Goal: Communication & Community: Answer question/provide support

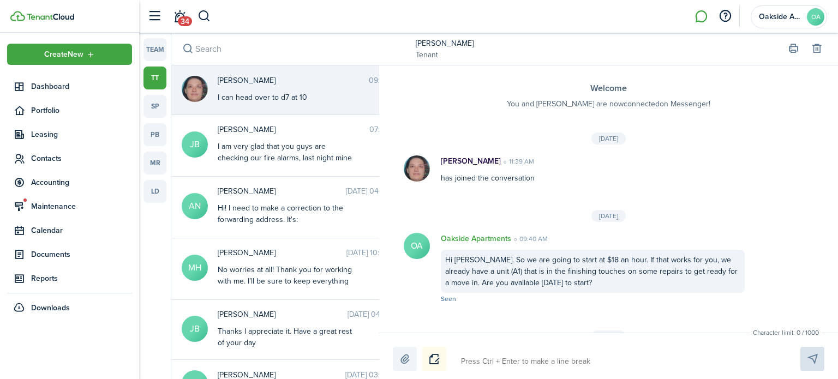
scroll to position [545, 0]
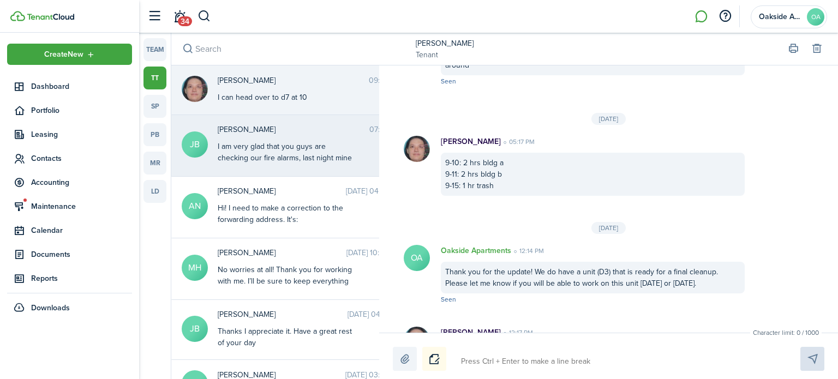
click at [255, 143] on div "I am very glad that you guys are checking our fire alarms, last night mine star…" at bounding box center [286, 175] width 136 height 69
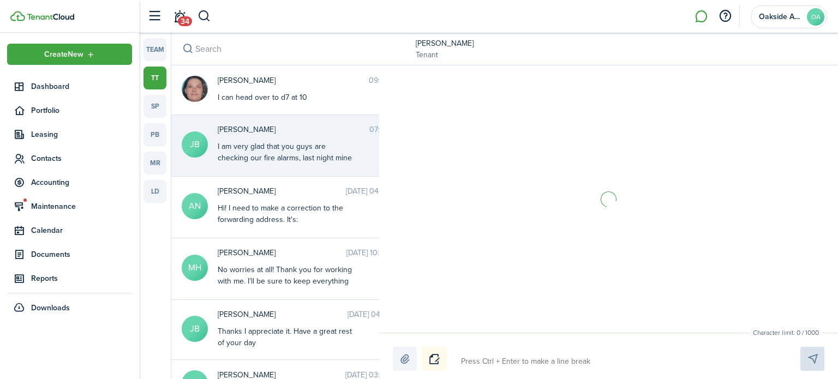
click at [435, 40] on link "[PERSON_NAME]" at bounding box center [445, 43] width 58 height 11
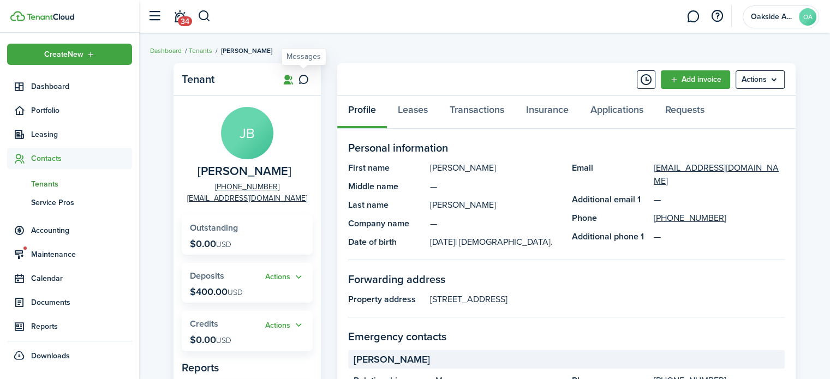
click at [300, 79] on icon at bounding box center [303, 79] width 11 height 11
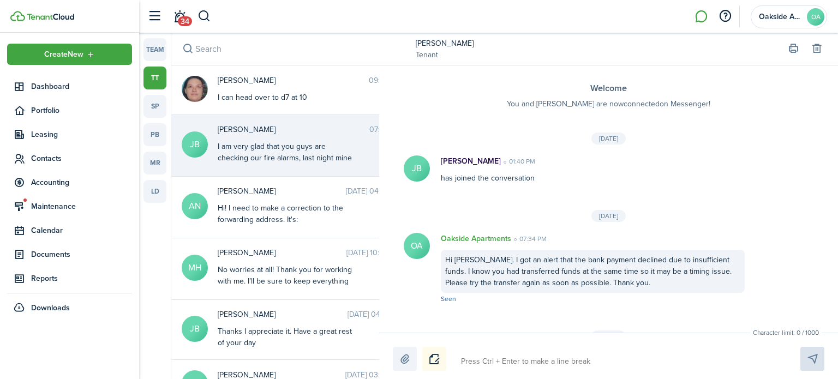
scroll to position [1175, 0]
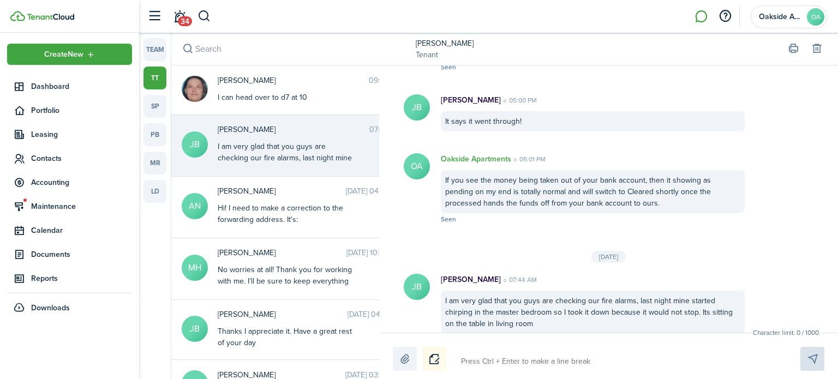
click at [552, 357] on textarea at bounding box center [617, 361] width 321 height 19
type textarea "H"
type textarea "Hi"
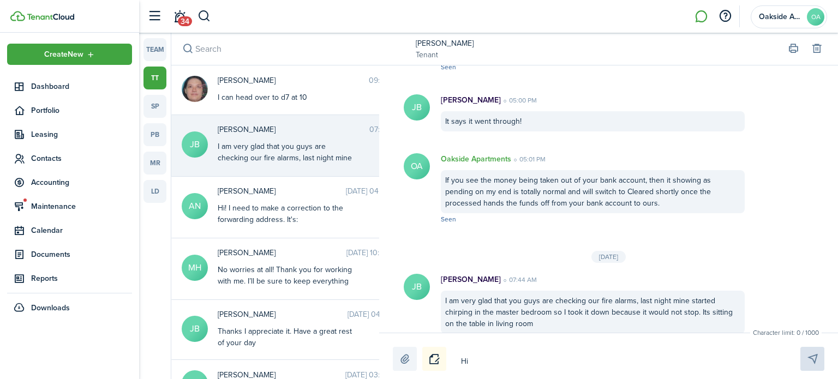
type textarea "Hi"
type textarea "Hi J"
type textarea "Hi [PERSON_NAME]"
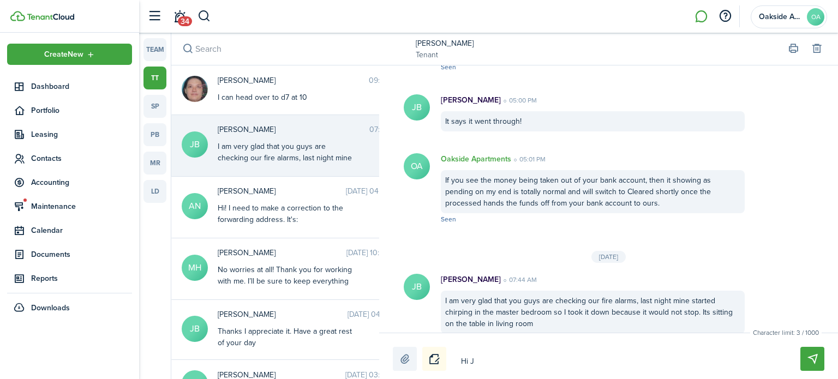
type textarea "Hi [PERSON_NAME]"
type textarea "Hi Jac"
type textarea "Hi Jaco"
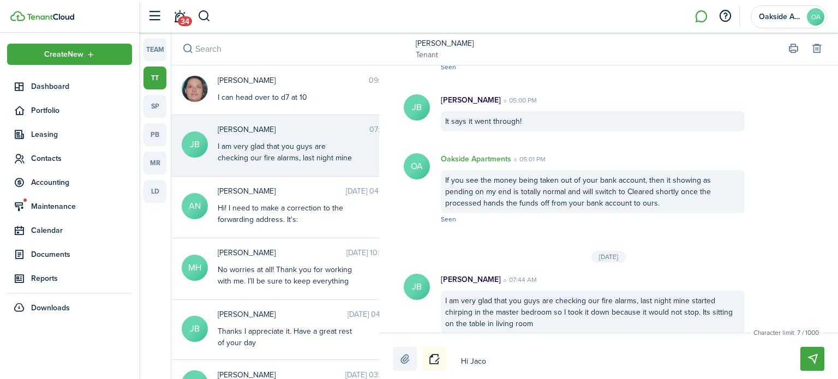
type textarea "Hi [PERSON_NAME]"
type textarea "Hi [PERSON_NAME]."
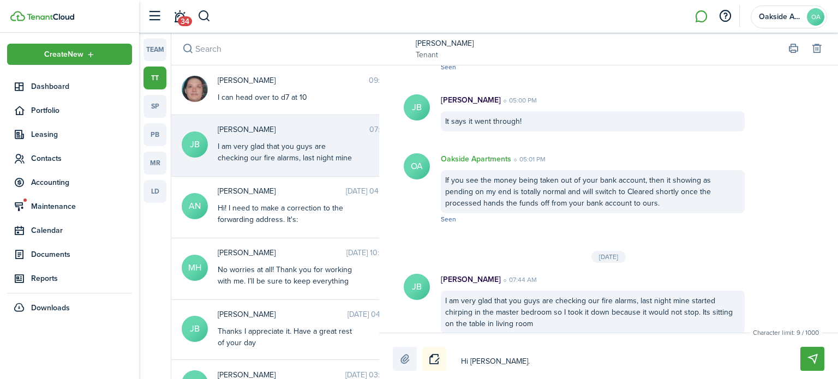
type textarea "Hi [PERSON_NAME]."
type textarea "Hi [PERSON_NAME]. I"
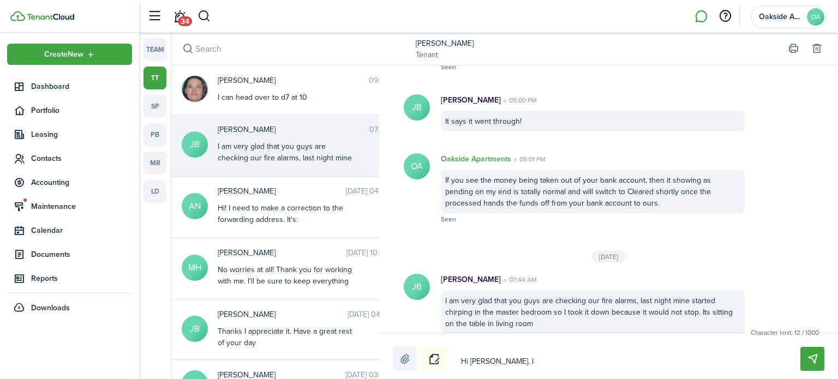
type textarea "Hi [PERSON_NAME]. I j"
type textarea "Hi [PERSON_NAME]. I ju"
type textarea "Hi [PERSON_NAME]. I jus"
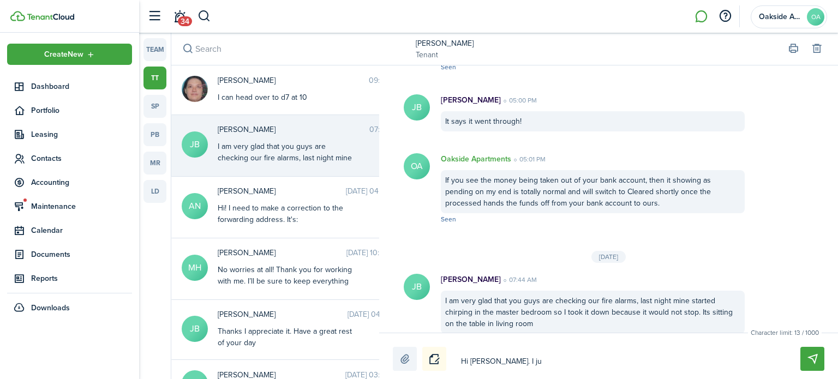
type textarea "Hi [PERSON_NAME]. I jus"
type textarea "Hi [PERSON_NAME]. I just"
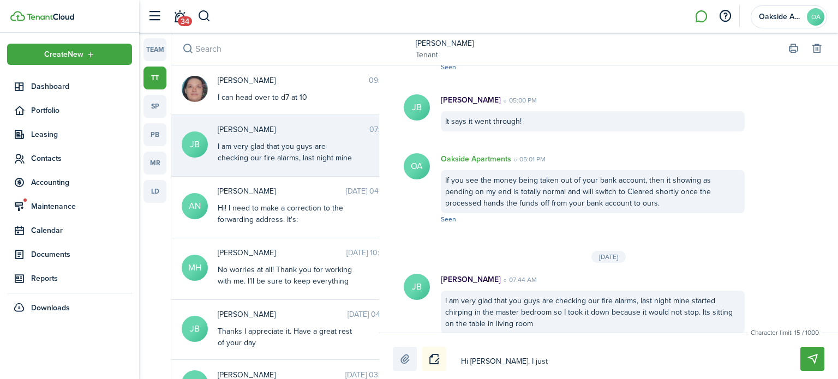
type textarea "Hi [PERSON_NAME]. I just w"
type textarea "Hi [PERSON_NAME]. I just wa"
type textarea "Hi [PERSON_NAME]. I just was"
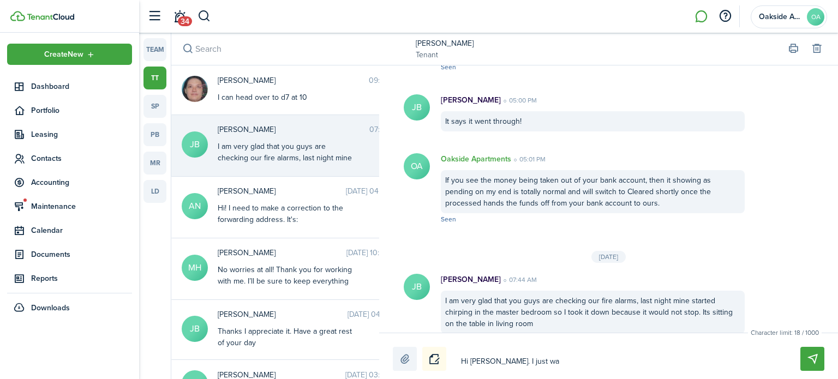
type textarea "Hi [PERSON_NAME]. I just was"
type textarea "Hi [PERSON_NAME]. I just was i"
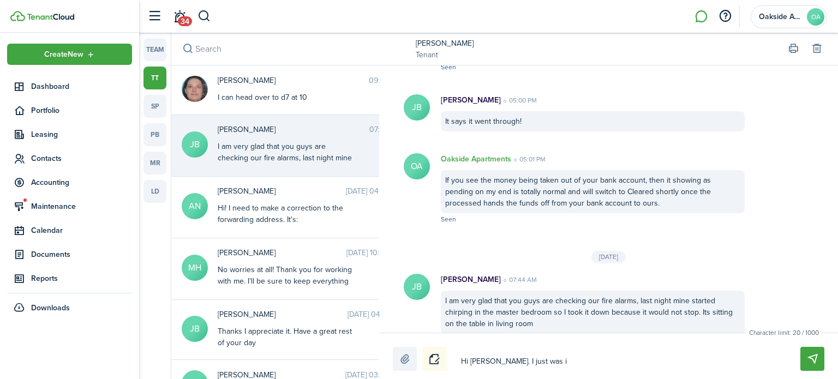
type textarea "Hi [PERSON_NAME]. I just was in"
type textarea "Hi [PERSON_NAME]. I just was in t"
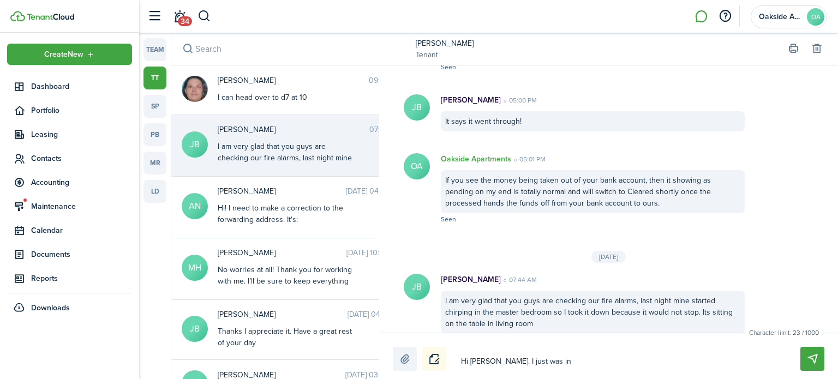
type textarea "Hi [PERSON_NAME]. I just was in t"
type textarea "Hi [PERSON_NAME]. I just was in th"
type textarea "Hi [PERSON_NAME]. I just was in the"
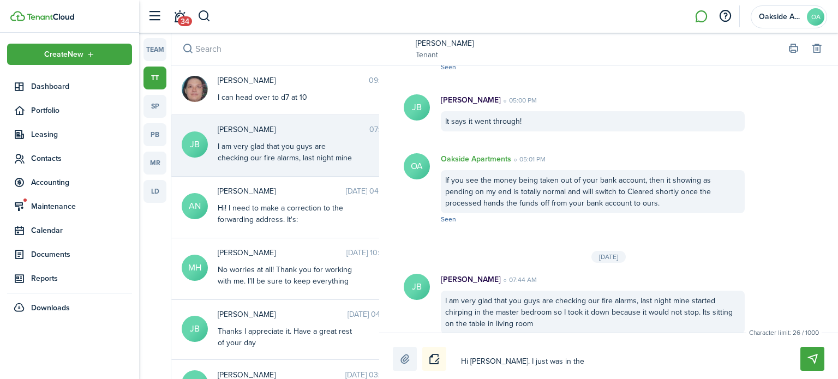
type textarea "Hi [PERSON_NAME]. I just was in the"
type textarea "Hi [PERSON_NAME]. I just was in the u"
type textarea "Hi [PERSON_NAME]. I just was in the un"
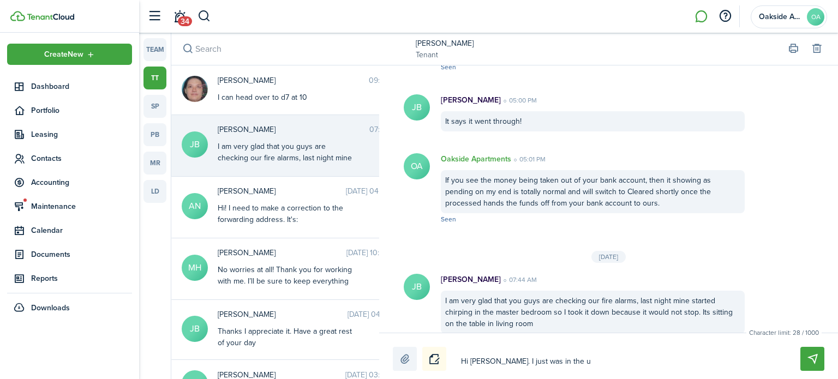
type textarea "Hi [PERSON_NAME]. I just was in the un"
type textarea "Hi [PERSON_NAME]. I just was in the uni"
type textarea "Hi [PERSON_NAME]. I just was in the unit"
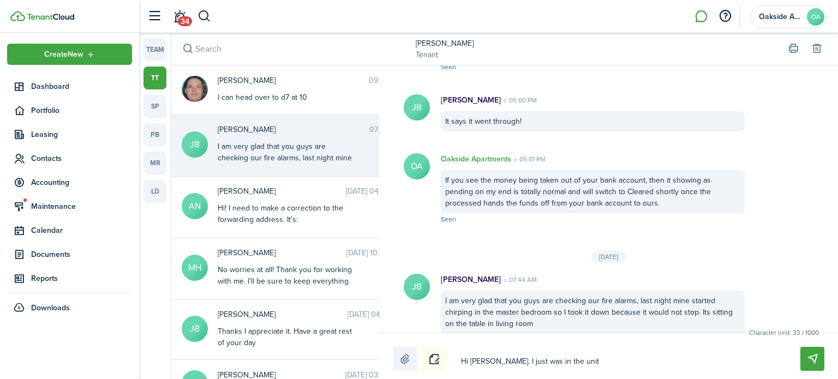
type textarea "Hi [PERSON_NAME]. I just was in the unit"
type textarea "Hi [PERSON_NAME]. I just was in the unit a"
type textarea "Hi [PERSON_NAME]. I just was in the unit an"
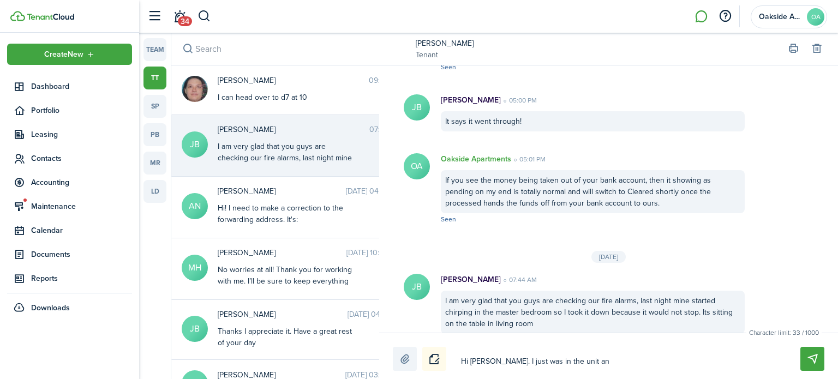
type textarea "Hi [PERSON_NAME]. I just was in the unit an"
type textarea "Hi [PERSON_NAME]. I just was in the unit and"
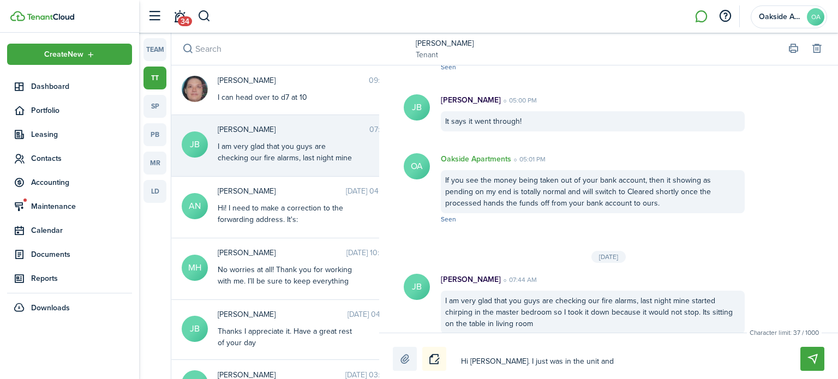
type textarea "Hi [PERSON_NAME]. I just was in the unit and I"
type textarea "Hi [PERSON_NAME]. I just was in the unit and I s"
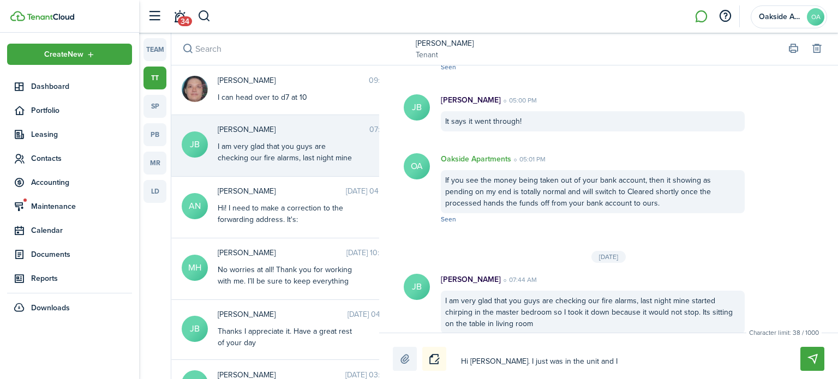
type textarea "Hi [PERSON_NAME]. I just was in the unit and I s"
type textarea "Hi [PERSON_NAME]. I just was in the unit and I sa"
type textarea "Hi [PERSON_NAME]. I just was in the unit and I saw"
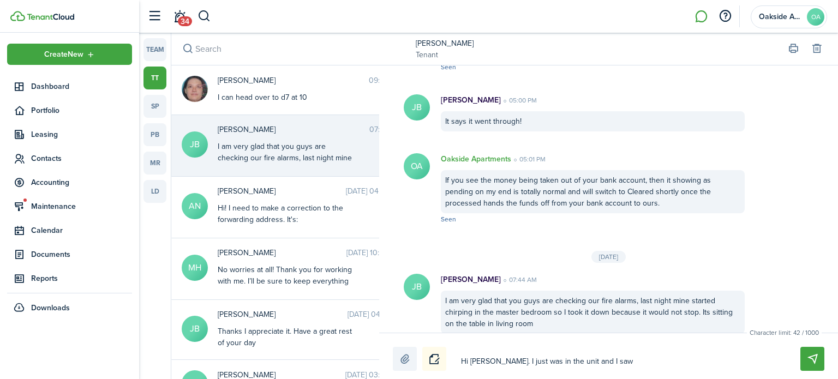
type textarea "Hi [PERSON_NAME]. I just was in the unit and I saw"
type textarea "Hi [PERSON_NAME]. I just was in the unit and I saw a"
type textarea "Hi [PERSON_NAME]. I just was in the unit and I saw an"
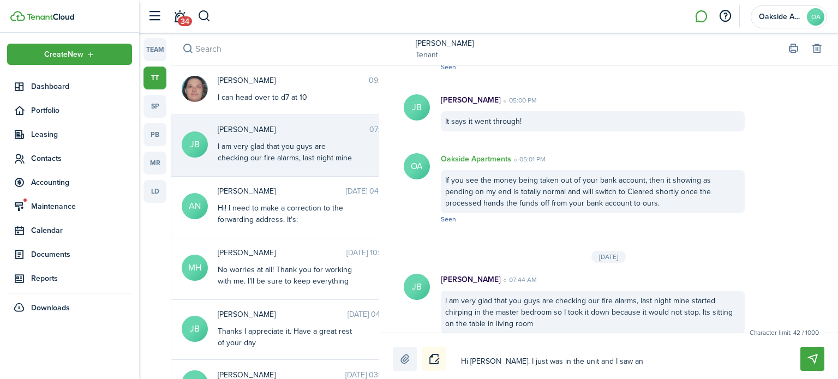
type textarea "Hi [PERSON_NAME]. I just was in the unit and I saw an"
type textarea "Hi [PERSON_NAME]. I just was in the unit and I saw and"
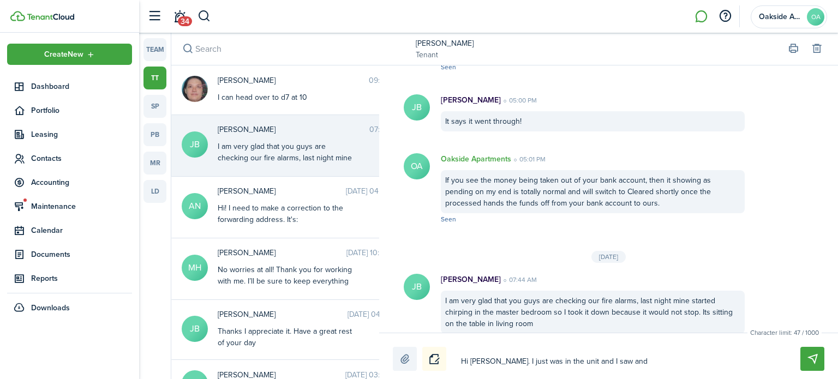
type textarea "Hi [PERSON_NAME]. I just was in the unit and I saw and t"
type textarea "Hi [PERSON_NAME]. I just was in the unit and I saw and te"
type textarea "Hi [PERSON_NAME]. I just was in the unit and I saw and tes"
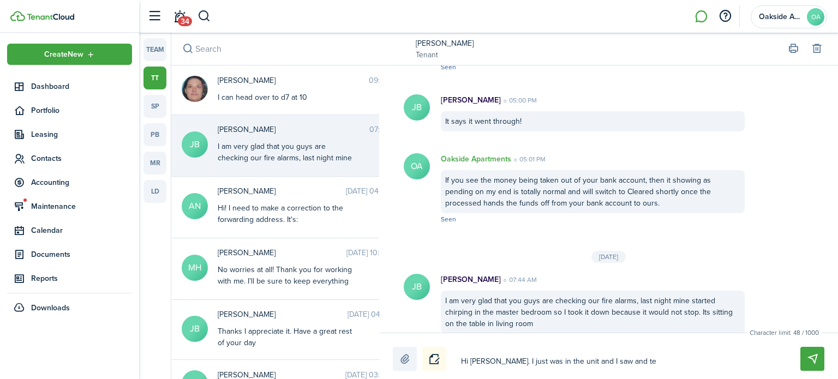
type textarea "Hi [PERSON_NAME]. I just was in the unit and I saw and tes"
type textarea "Hi [PERSON_NAME]. I just was in the unit and I saw and test"
type textarea "Hi [PERSON_NAME]. I just was in the unit and I saw and teste"
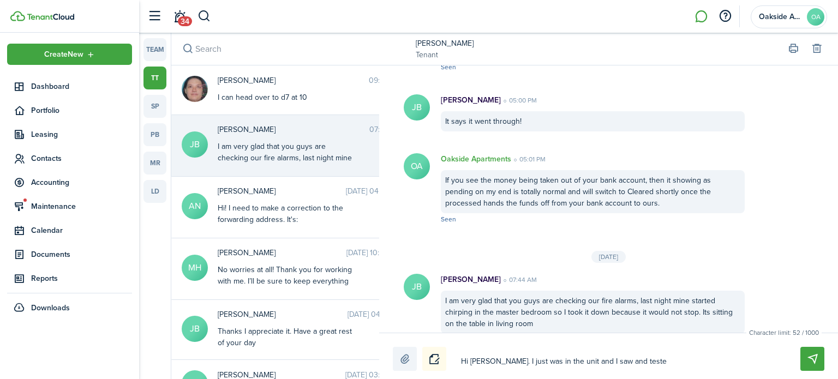
type textarea "Hi [PERSON_NAME]. I just was in the unit and I saw and tested"
type textarea "Hi [PERSON_NAME]. I just was in the unit and I saw and tested a"
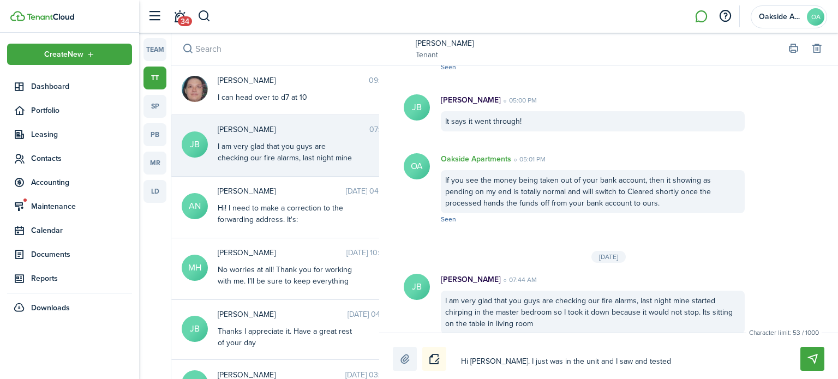
type textarea "Hi [PERSON_NAME]. I just was in the unit and I saw and tested a"
type textarea "Hi [PERSON_NAME]. I just was in the unit and I saw and tested al"
type textarea "Hi [PERSON_NAME]. I just was in the unit and I saw and tested all"
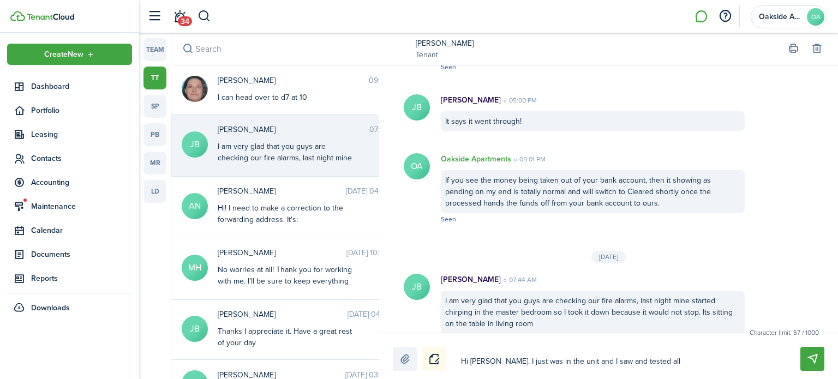
type textarea "Hi [PERSON_NAME]. I just was in the unit and I saw and tested all"
type textarea "Hi [PERSON_NAME]. I just was in the unit and I saw and tested all t"
type textarea "Hi [PERSON_NAME]. I just was in the unit and I saw and tested all th"
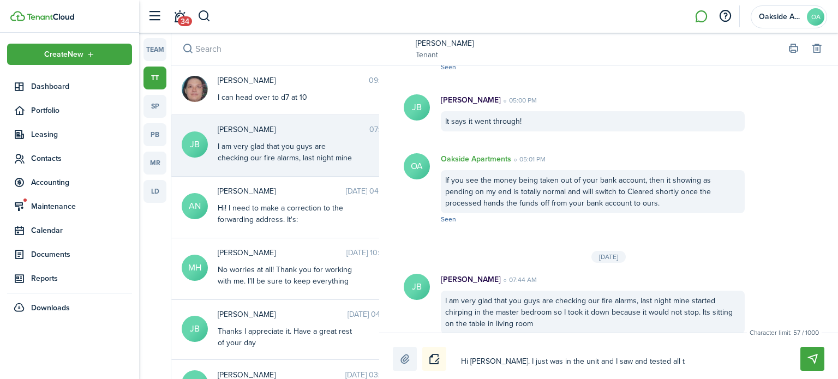
type textarea "Hi [PERSON_NAME]. I just was in the unit and I saw and tested all th"
type textarea "Hi [PERSON_NAME]. I just was in the unit and I saw and tested all thr"
type textarea "Hi [PERSON_NAME]. I just was in the unit and I saw and tested all thre"
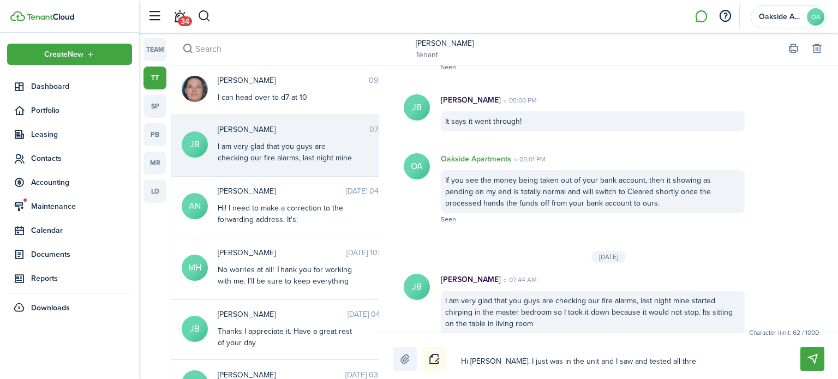
type textarea "Hi [PERSON_NAME]. I just was in the unit and I saw and tested all three"
type textarea "Hi [PERSON_NAME]. I just was in the unit and I saw and tested all three a"
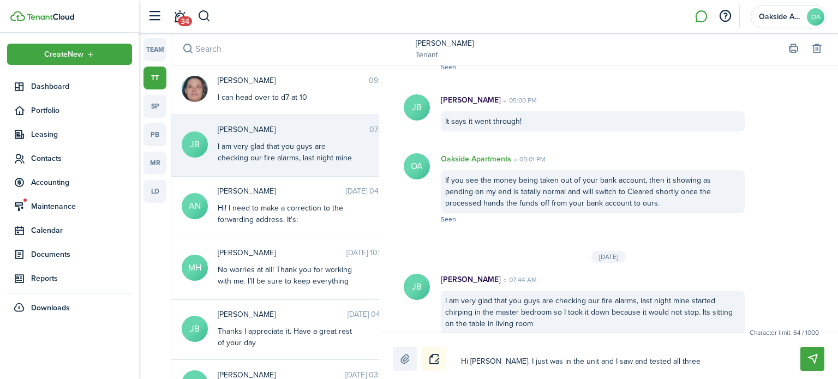
type textarea "Hi [PERSON_NAME]. I just was in the unit and I saw and tested all three a"
type textarea "Hi [PERSON_NAME]. I just was in the unit and I saw and tested all three an"
type textarea "Hi [PERSON_NAME]. I just was in the unit and I saw and tested all three and"
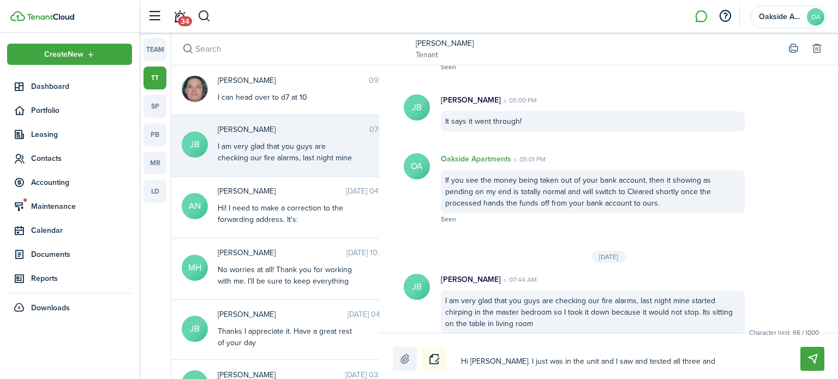
type textarea "Hi [PERSON_NAME]. I just was in the unit and I saw and tested all three and"
type textarea "Hi [PERSON_NAME]. I just was in the unit and I saw and tested all three and d"
type textarea "Hi [PERSON_NAME]. I just was in the unit and I saw and tested all three and di"
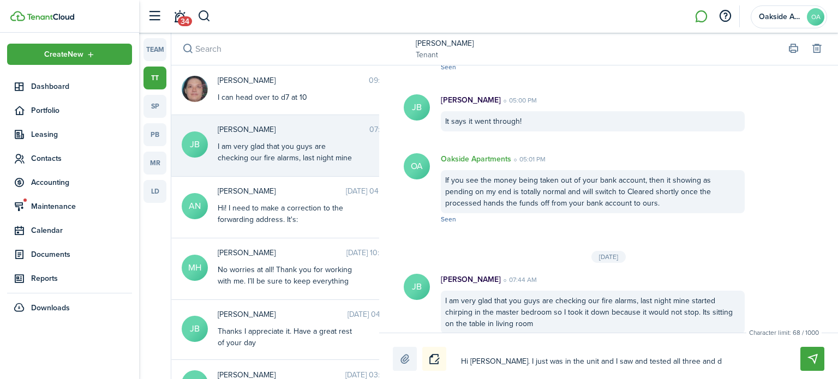
type textarea "Hi [PERSON_NAME]. I just was in the unit and I saw and tested all three and di"
type textarea "Hi [PERSON_NAME]. I just was in the unit and I saw and tested all three and did"
type textarea "Hi [PERSON_NAME]. I just was in the unit and I saw and tested all three and didn"
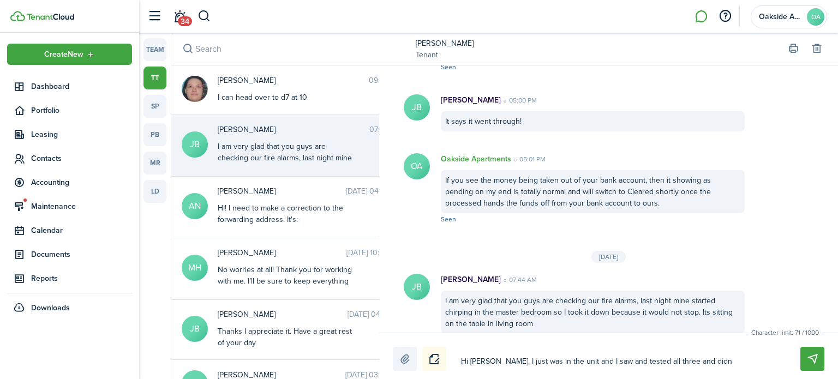
type textarea "Hi [PERSON_NAME]. I just was in the unit and I saw and tested all three and did…"
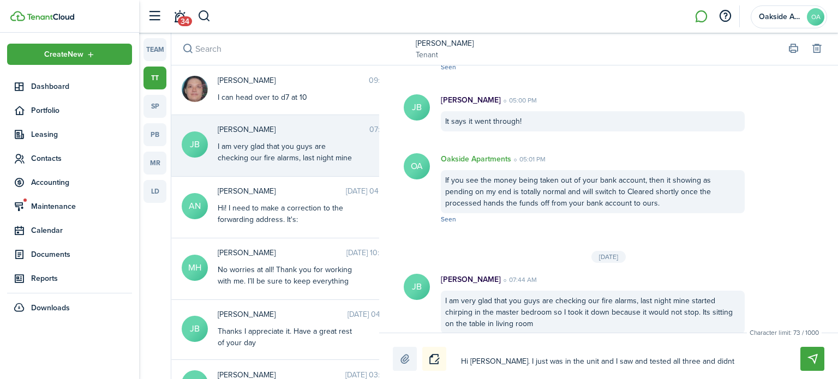
type textarea "Hi [PERSON_NAME]. I just was in the unit and I saw and tested all three and did…"
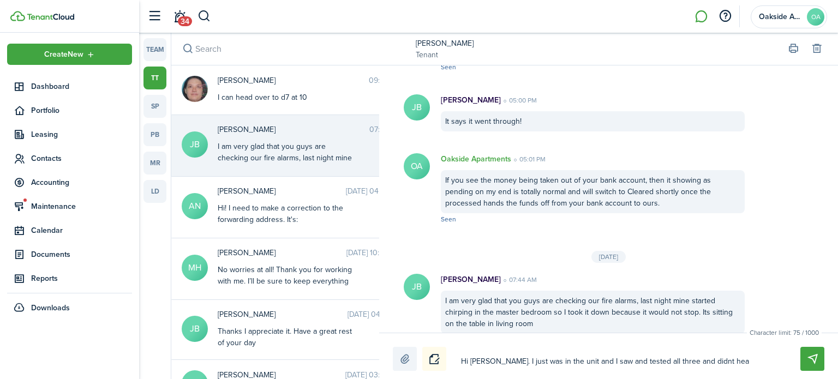
type textarea "Hi [PERSON_NAME]. I just was in the unit and I saw and tested all three and did…"
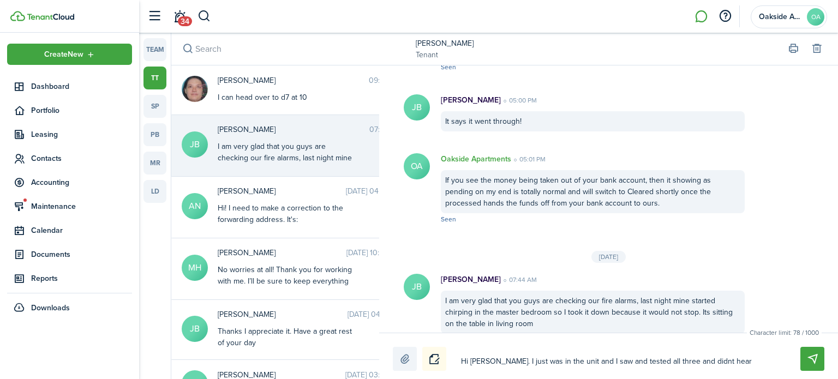
type textarea "Hi [PERSON_NAME]. I just was in the unit and I saw and tested all three and did…"
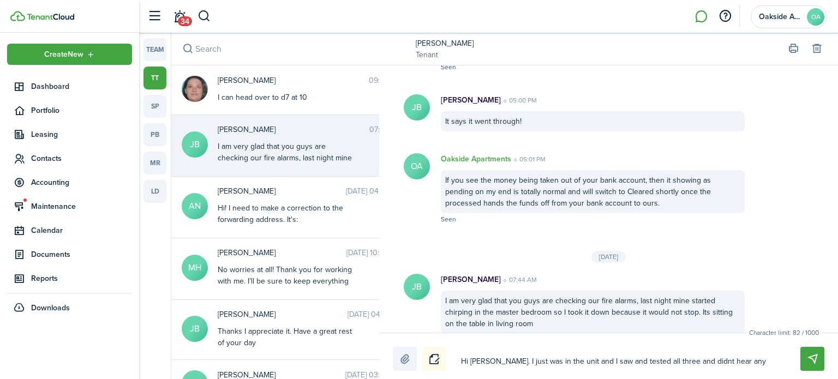
type textarea "Hi [PERSON_NAME]. I just was in the unit and I saw and tested all three and did…"
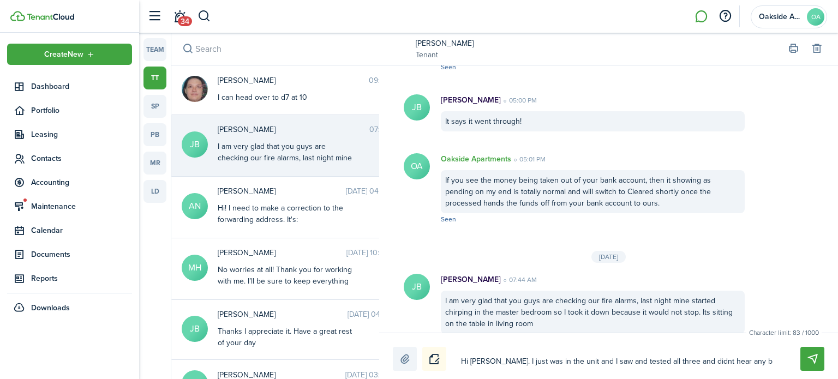
type textarea "Hi [PERSON_NAME]. I just was in the unit and I saw and tested all three and did…"
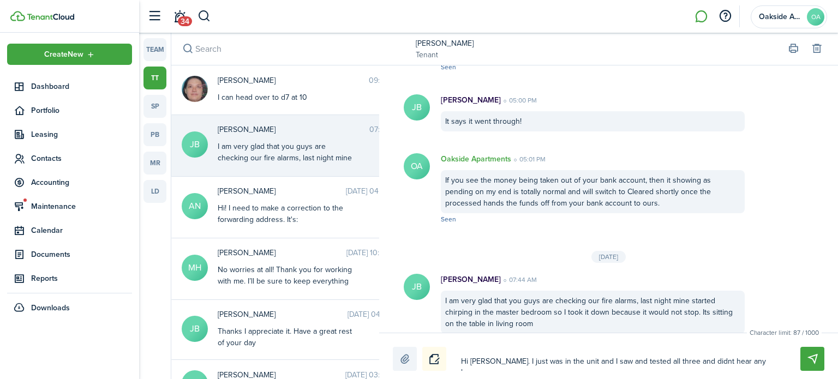
type textarea "Hi [PERSON_NAME]. I just was in the unit and I saw and tested all three and did…"
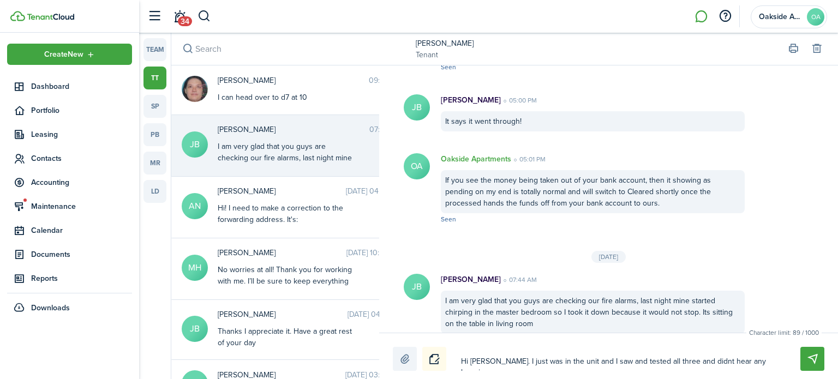
type textarea "Hi [PERSON_NAME]. I just was in the unit and I saw and tested all three and did…"
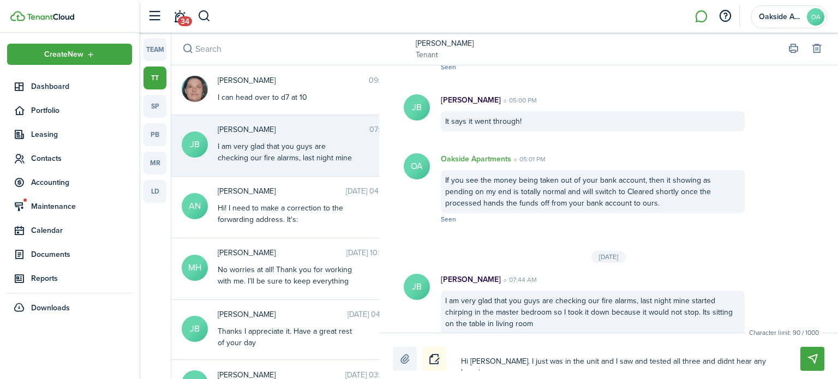
type textarea "Hi [PERSON_NAME]. I just was in the unit and I saw and tested all three and did…"
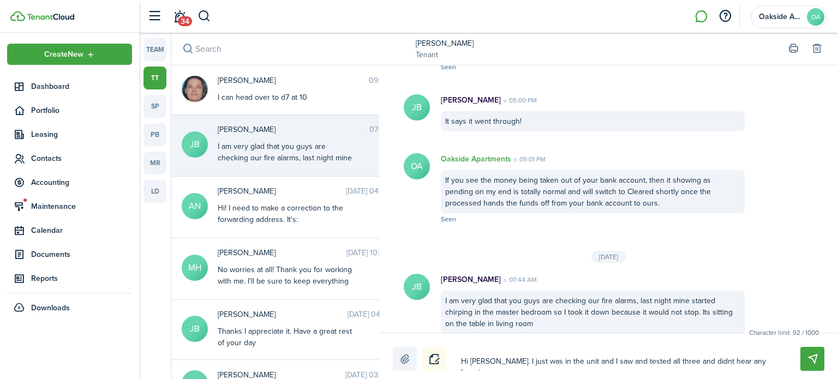
type textarea "Hi [PERSON_NAME]. I just was in the unit and I saw and tested all three and did…"
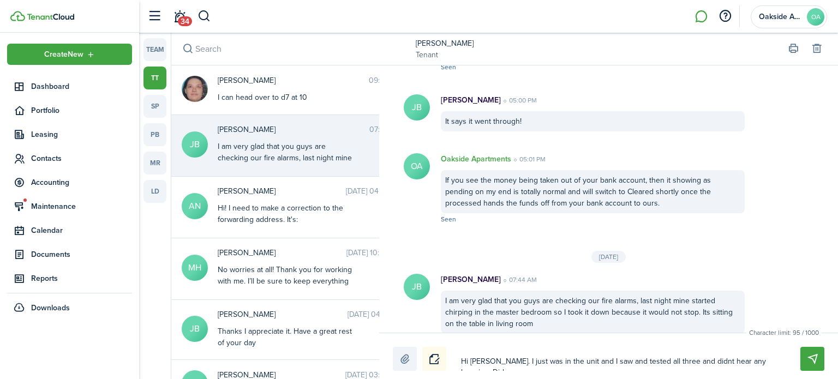
type textarea "Hi [PERSON_NAME]. I just was in the unit and I saw and tested all three and did…"
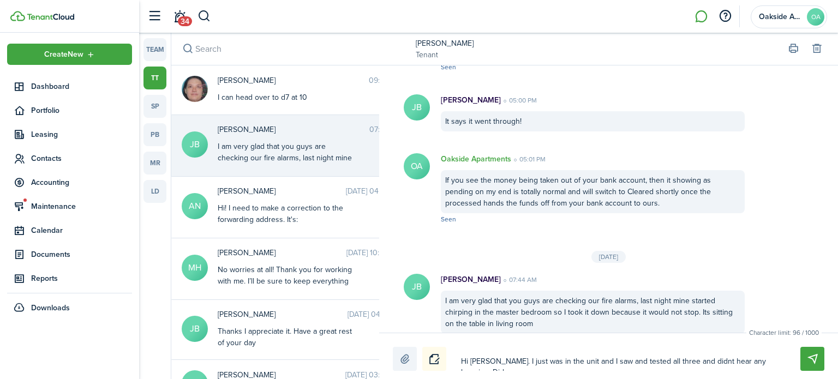
type textarea "Hi [PERSON_NAME]. I just was in the unit and I saw and tested all three and did…"
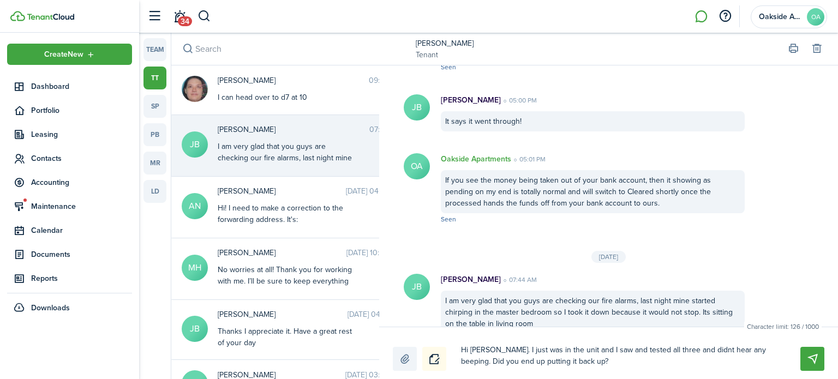
click at [447, 43] on link "[PERSON_NAME]" at bounding box center [445, 43] width 58 height 11
click at [583, 368] on textarea "Hi [PERSON_NAME]. I just was in the unit and I saw and tested all three and did…" at bounding box center [617, 356] width 321 height 30
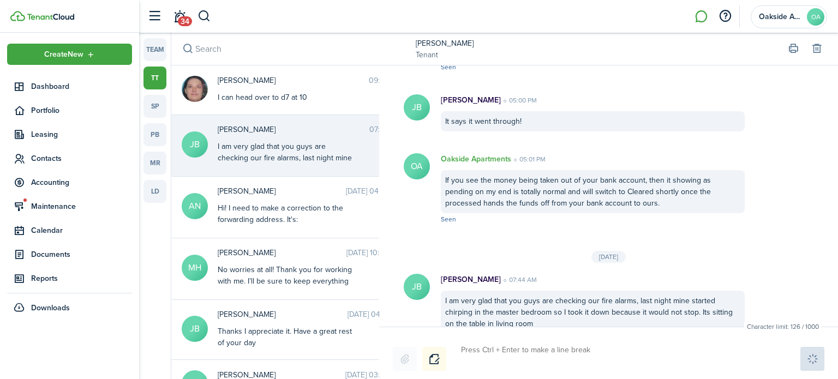
scroll to position [1257, 0]
